Goal: Information Seeking & Learning: Learn about a topic

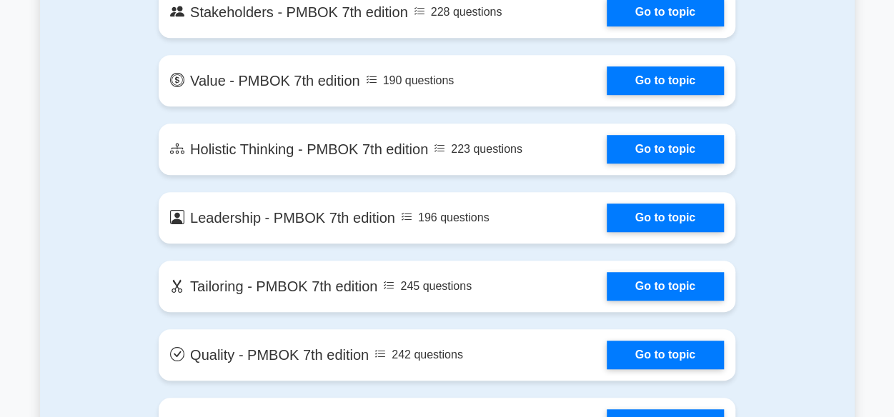
scroll to position [3030, 0]
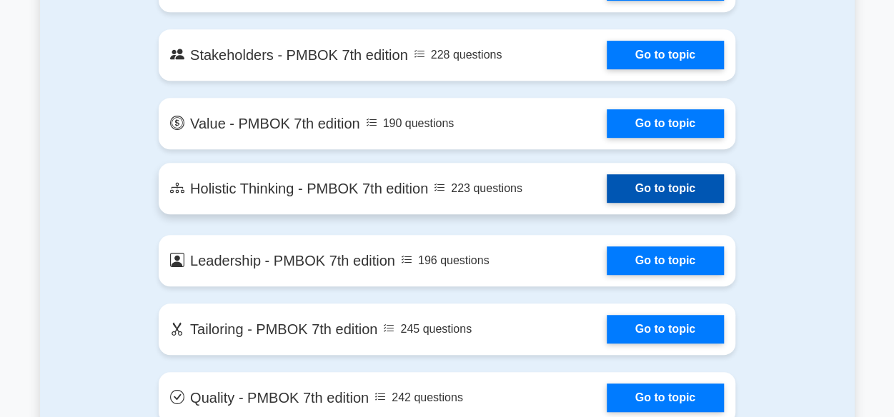
click at [678, 182] on link "Go to topic" at bounding box center [665, 188] width 117 height 29
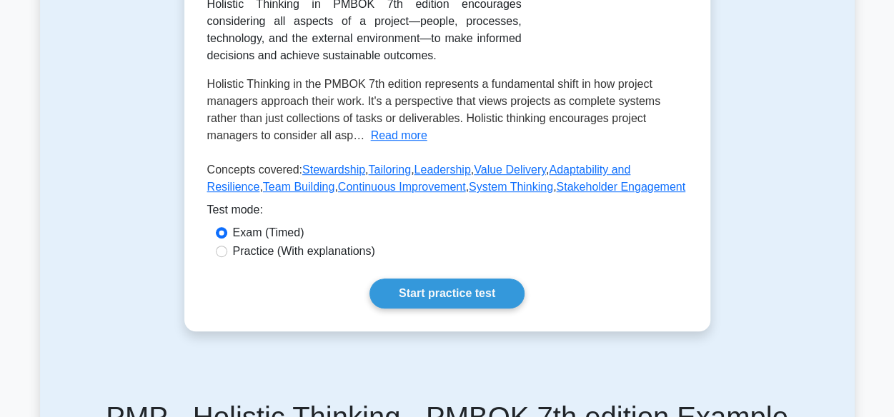
scroll to position [314, 0]
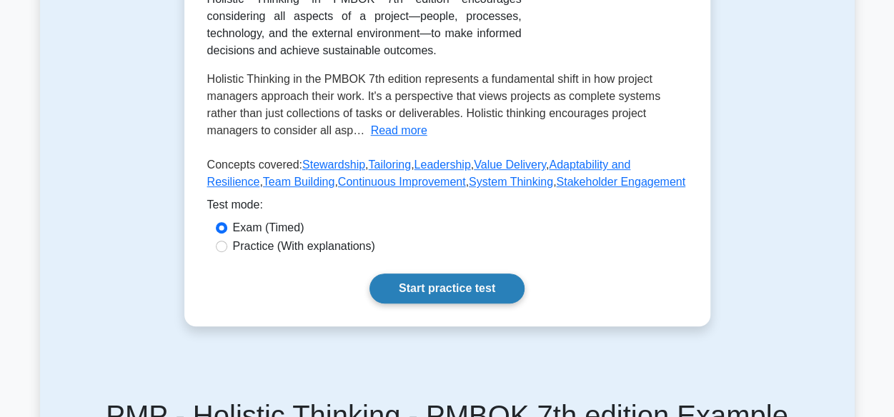
click at [424, 279] on link "Start practice test" at bounding box center [446, 289] width 155 height 30
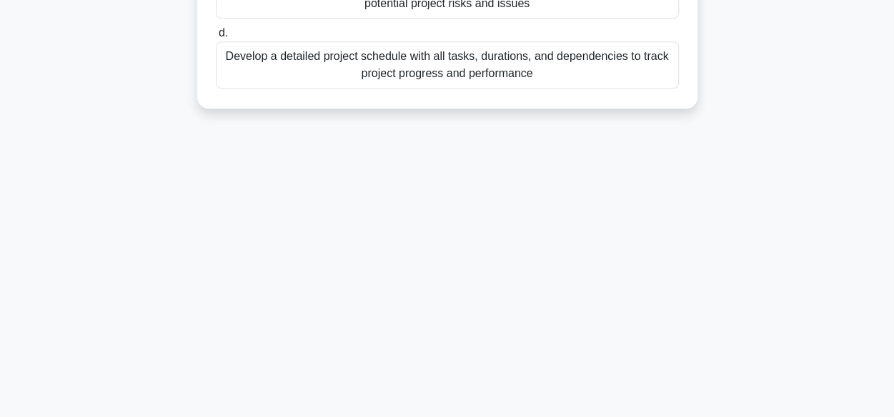
scroll to position [354, 0]
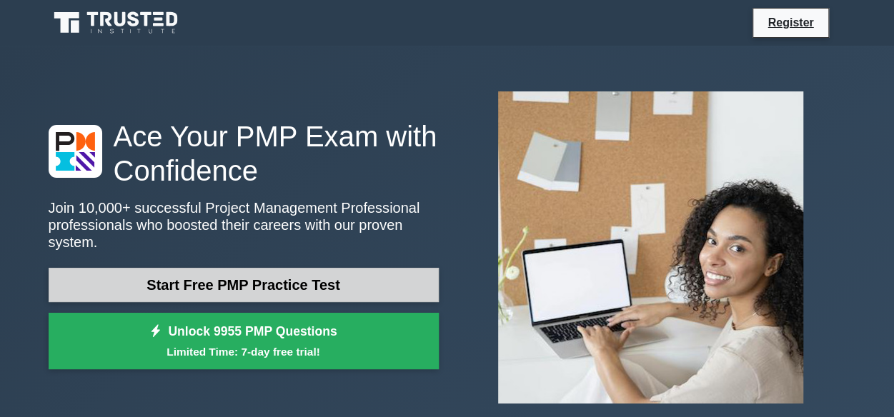
click at [222, 271] on link "Start Free PMP Practice Test" at bounding box center [244, 285] width 390 height 34
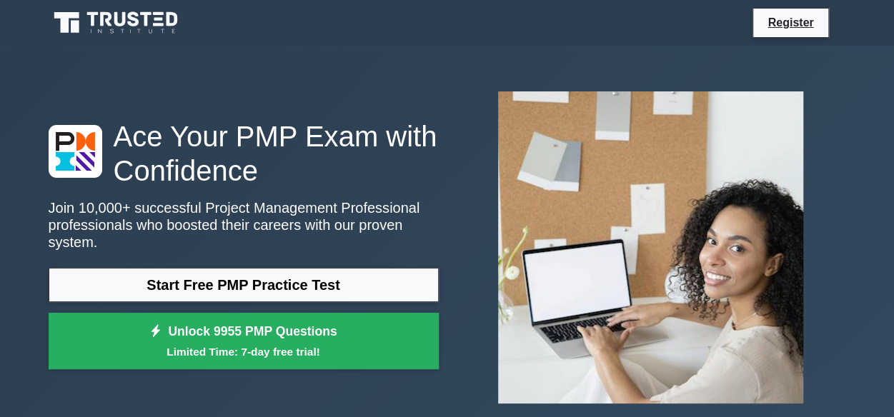
click at [827, 183] on div at bounding box center [650, 247] width 407 height 335
click at [760, 191] on img at bounding box center [651, 247] width 328 height 335
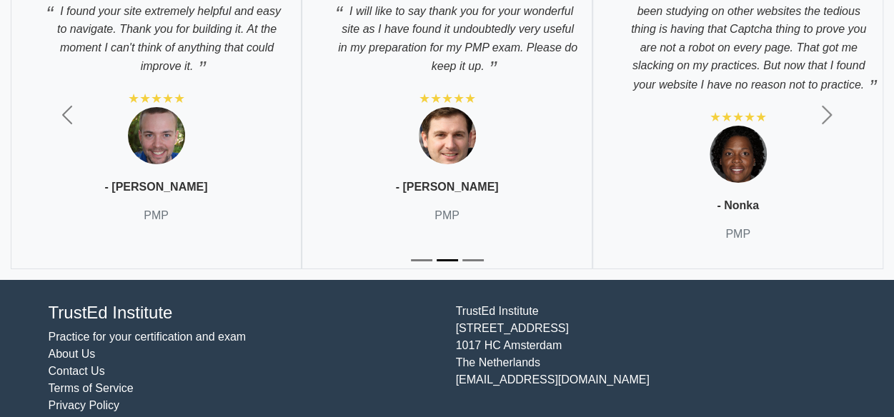
scroll to position [5104, 0]
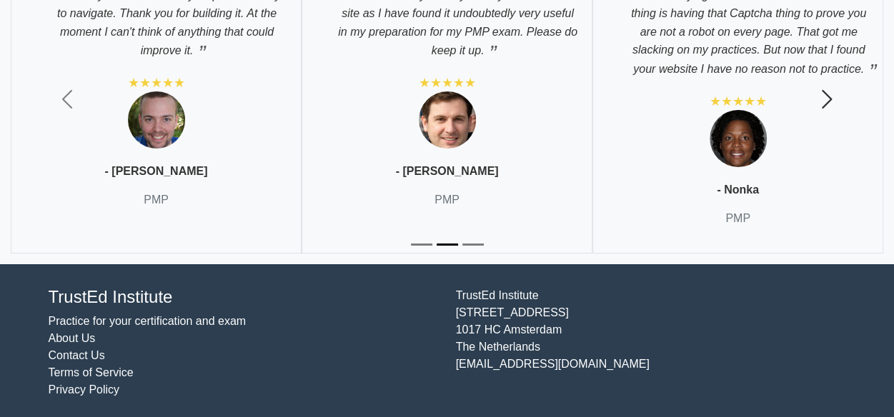
drag, startPoint x: 760, startPoint y: 191, endPoint x: 757, endPoint y: 101, distance: 90.1
click at [757, 101] on div ""I practice each day. This was a breakthrough in my knowledge of PMP. I like th…" at bounding box center [447, 99] width 894 height 330
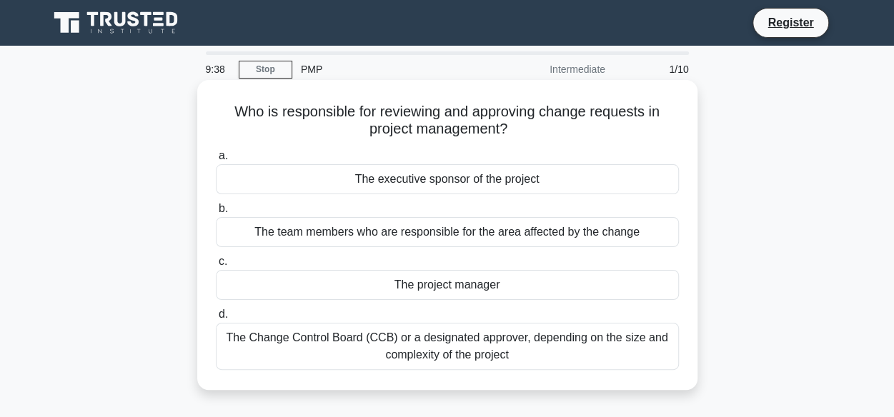
drag, startPoint x: 214, startPoint y: 298, endPoint x: 390, endPoint y: 212, distance: 196.3
click at [390, 212] on div "a. The executive sponsor of the project b. The team members who are responsible…" at bounding box center [447, 258] width 480 height 229
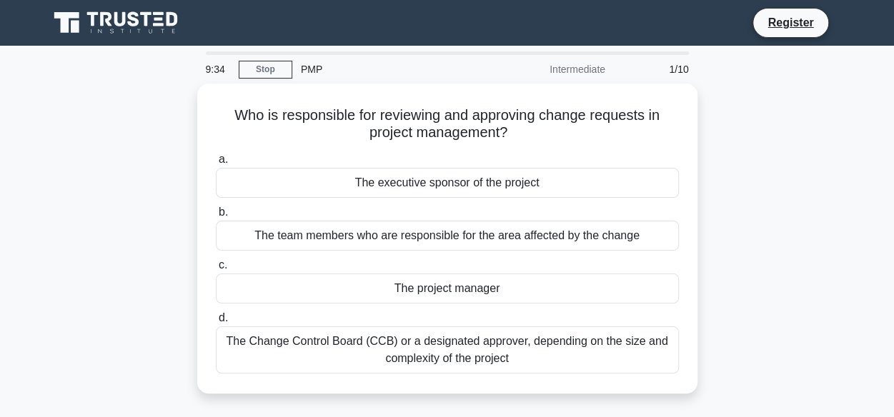
click at [554, 66] on div "Intermediate" at bounding box center [551, 69] width 125 height 29
click at [558, 79] on div "Intermediate" at bounding box center [551, 69] width 125 height 29
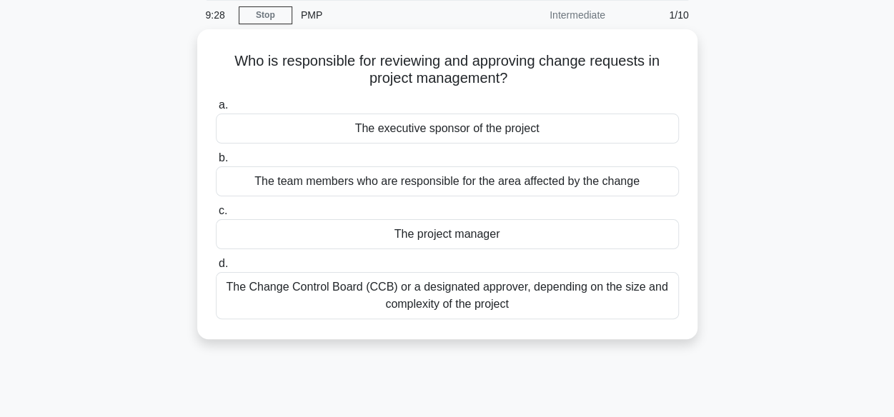
scroll to position [57, 0]
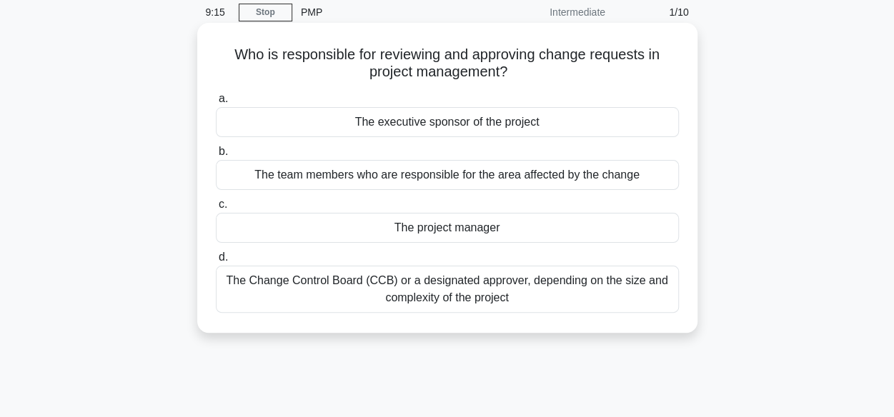
click at [309, 244] on div "a. The executive sponsor of the project b. The team members who are responsible…" at bounding box center [447, 201] width 480 height 229
click at [309, 249] on label "d. The Change Control Board (CCB) or a designated approver, depending on the si…" at bounding box center [447, 281] width 463 height 64
click at [216, 253] on input "d. The Change Control Board (CCB) or a designated approver, depending on the si…" at bounding box center [216, 257] width 0 height 9
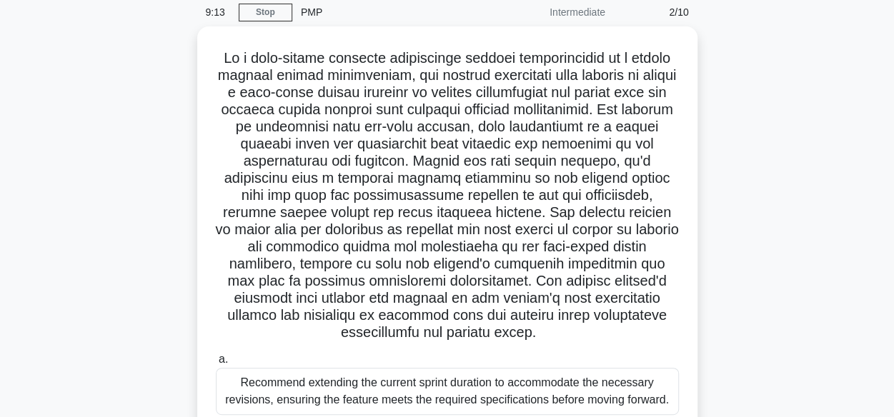
scroll to position [0, 0]
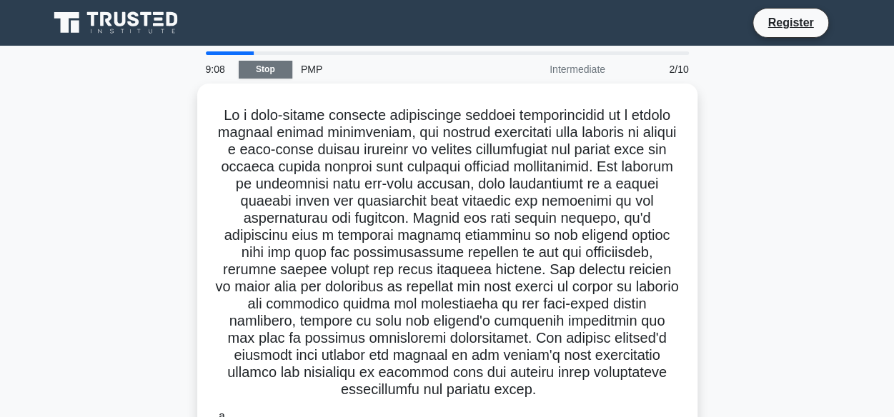
click at [264, 63] on link "Stop" at bounding box center [266, 70] width 54 height 18
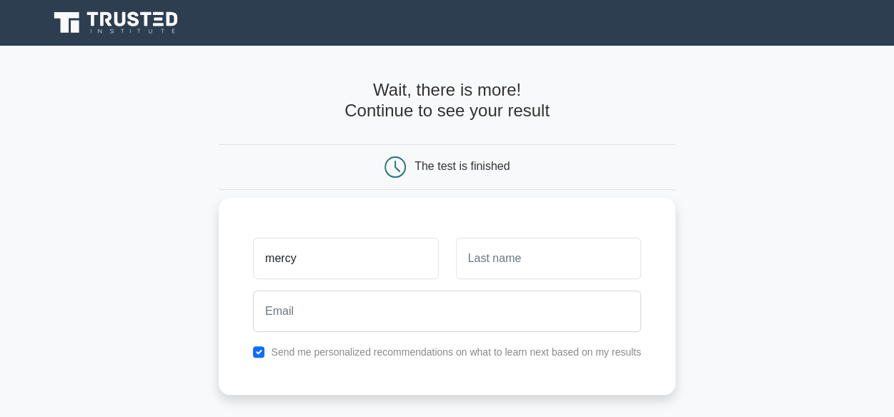
type input "mercy"
click at [527, 272] on input "text" at bounding box center [548, 258] width 185 height 41
type input "kertich"
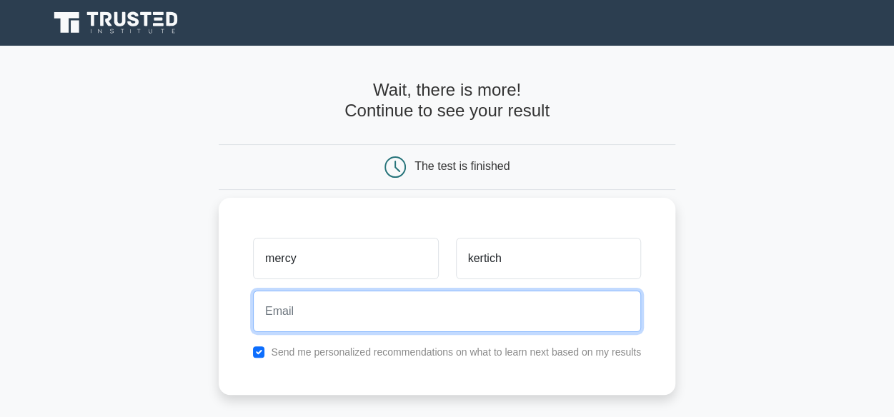
click at [333, 327] on input "email" at bounding box center [447, 311] width 388 height 41
type input "mkertich05@gmail.com"
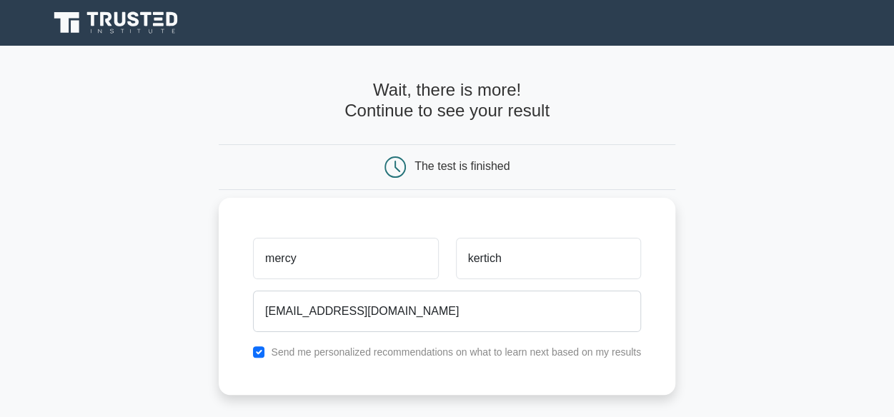
click at [264, 356] on div "Send me personalized recommendations on what to learn next based on my results" at bounding box center [446, 352] width 405 height 17
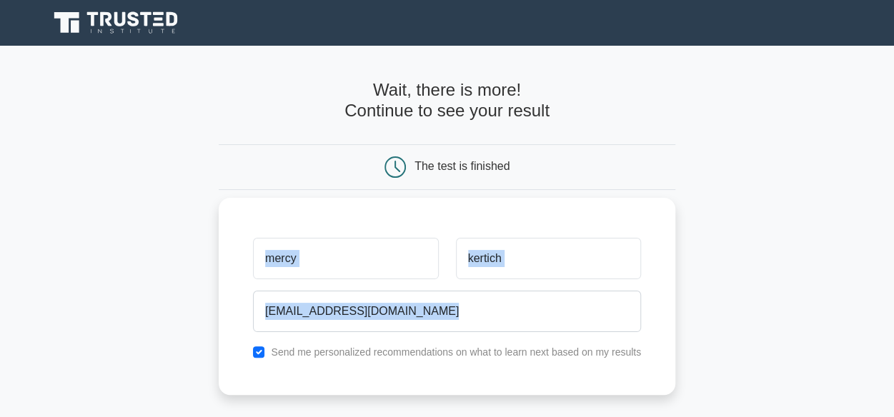
click at [264, 356] on div "Send me personalized recommendations on what to learn next based on my results" at bounding box center [446, 352] width 405 height 17
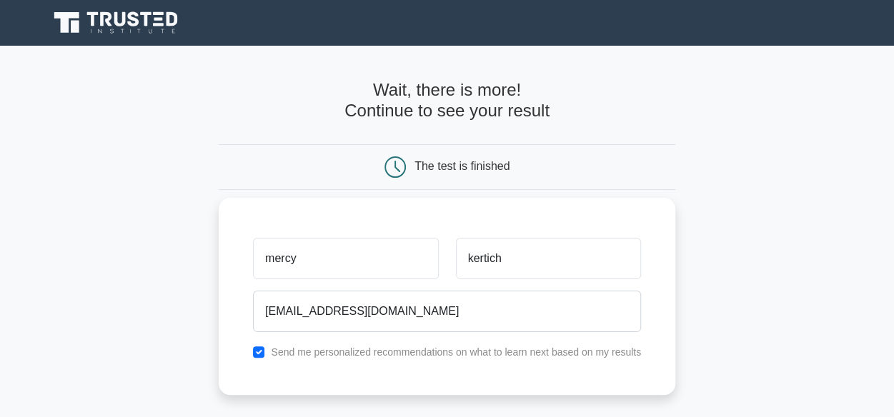
click at [264, 356] on div "Send me personalized recommendations on what to learn next based on my results" at bounding box center [446, 352] width 405 height 17
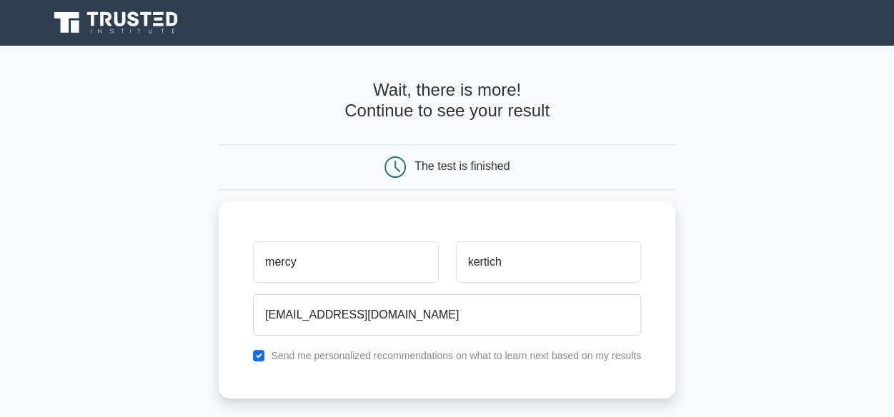
click at [385, 177] on icon at bounding box center [395, 167] width 21 height 21
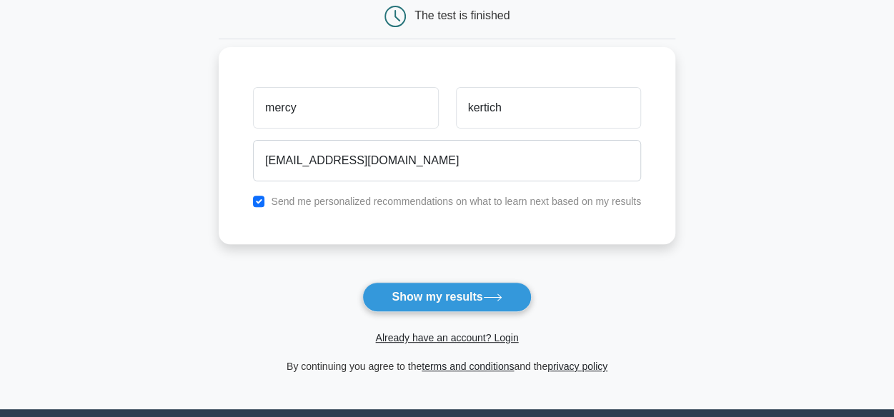
scroll to position [172, 0]
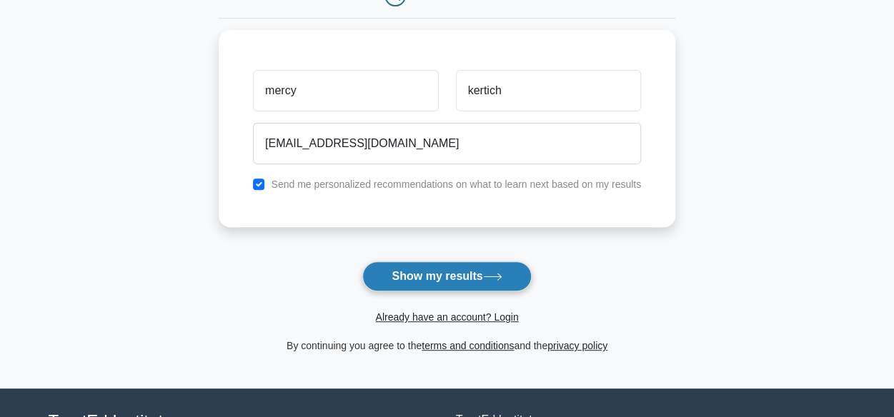
click at [462, 284] on button "Show my results" at bounding box center [446, 277] width 169 height 30
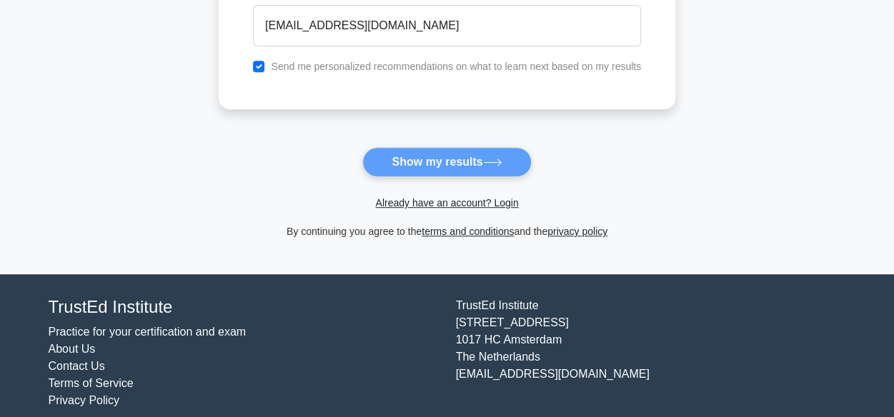
scroll to position [299, 0]
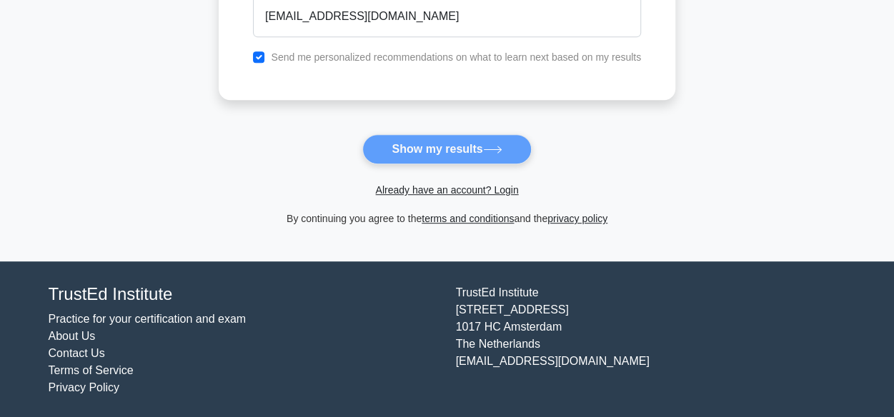
click at [407, 140] on form "Wait, there is more! Continue to see your result The test is finished mercy" at bounding box center [447, 4] width 457 height 446
click at [408, 194] on link "Already have an account? Login" at bounding box center [446, 189] width 143 height 11
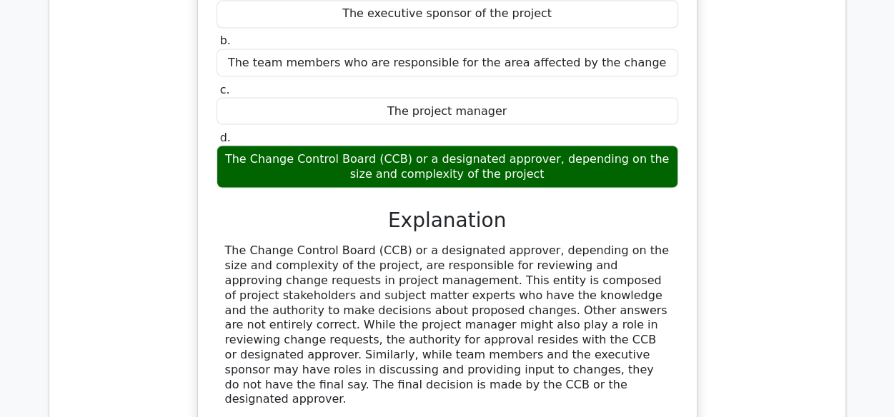
scroll to position [1308, 0]
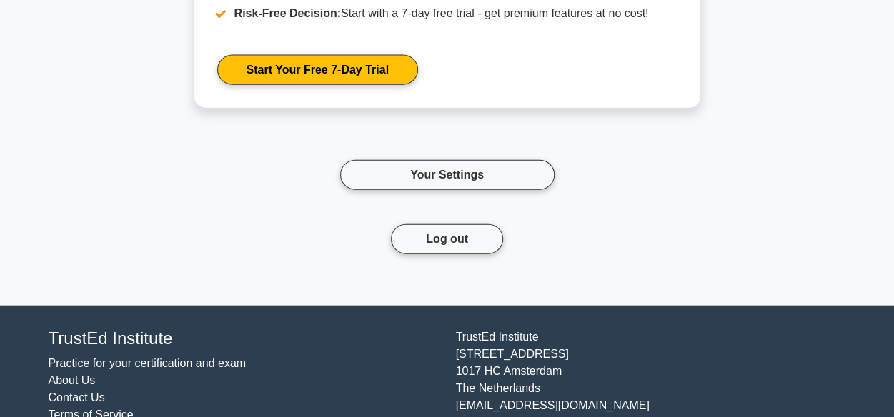
scroll to position [1642, 0]
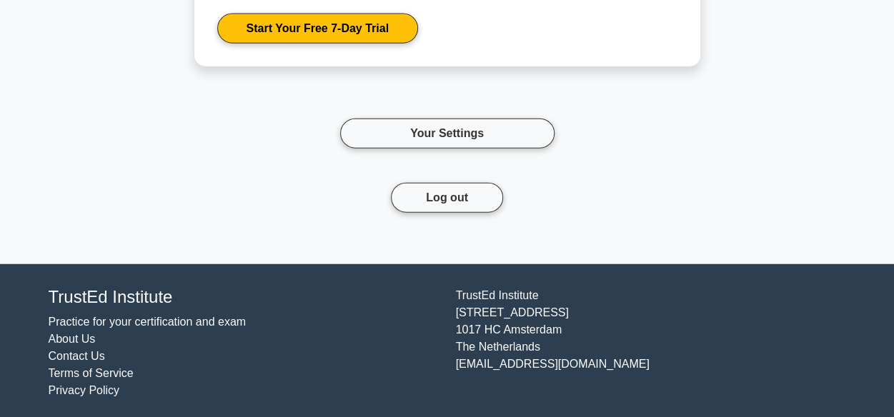
click at [430, 209] on form "Log out" at bounding box center [447, 215] width 214 height 64
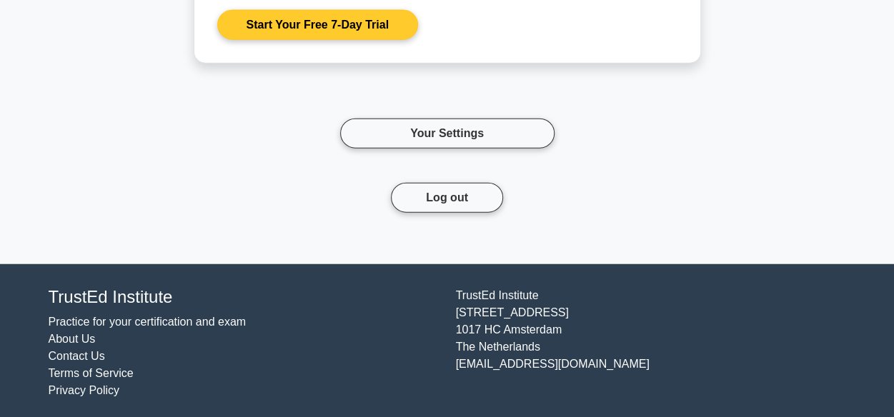
click at [327, 20] on link "Start Your Free 7-Day Trial" at bounding box center [317, 25] width 201 height 30
